Goal: Find specific page/section: Find specific page/section

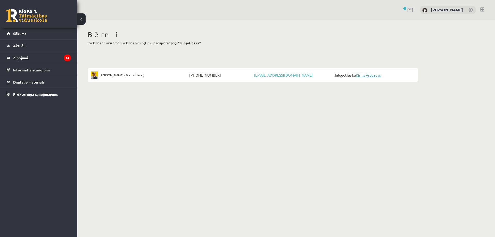
click at [369, 75] on link "Kirills Arbuzovs" at bounding box center [368, 75] width 25 height 5
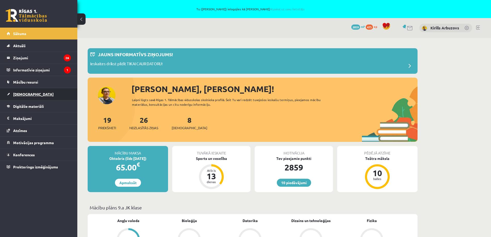
click at [20, 94] on span "[DEMOGRAPHIC_DATA]" at bounding box center [33, 94] width 40 height 5
